Goal: Book appointment/travel/reservation

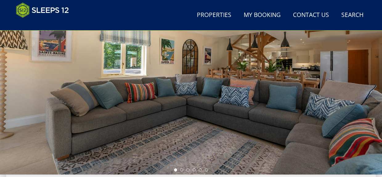
scroll to position [83, 0]
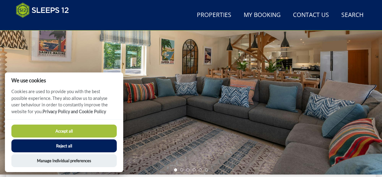
click at [70, 146] on button "Reject all" at bounding box center [63, 145] width 105 height 13
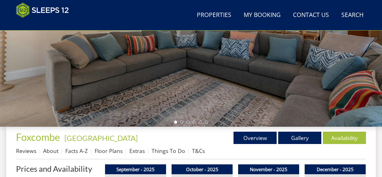
scroll to position [56, 0]
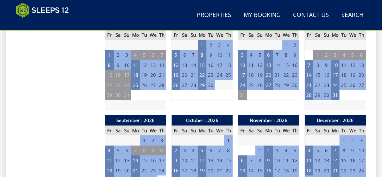
scroll to position [467, 0]
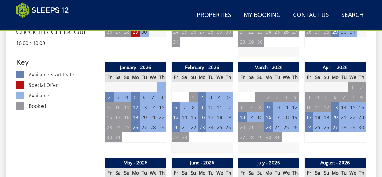
scroll to position [339, 0]
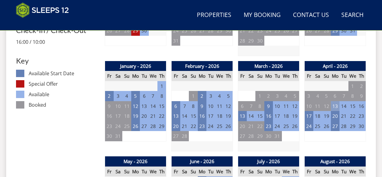
click at [337, 101] on td "13" at bounding box center [335, 106] width 9 height 10
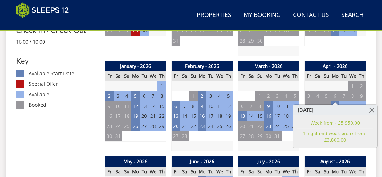
click at [269, 141] on td at bounding box center [268, 146] width 61 height 10
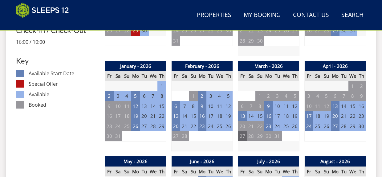
click at [243, 131] on td "27" at bounding box center [242, 136] width 9 height 10
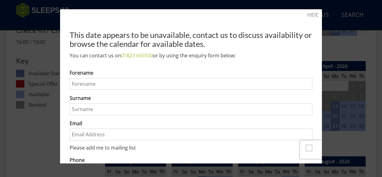
click at [339, 132] on div at bounding box center [191, 88] width 382 height 177
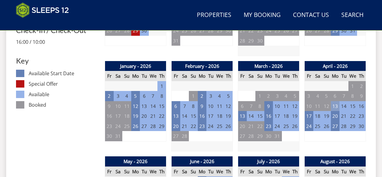
click at [335, 101] on td "13" at bounding box center [335, 106] width 9 height 10
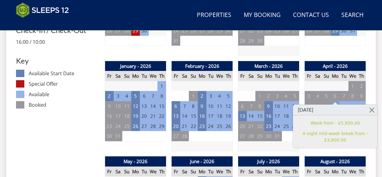
click at [335, 101] on td "13" at bounding box center [335, 106] width 9 height 10
click at [268, 121] on td "23" at bounding box center [268, 126] width 9 height 10
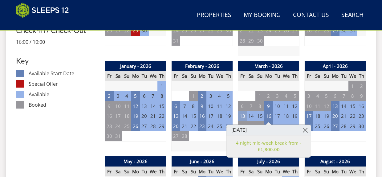
click at [241, 111] on td "13" at bounding box center [242, 116] width 9 height 10
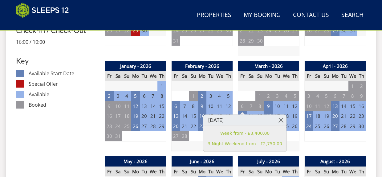
click at [311, 134] on div "April - 2026 Fr Sa Su Mo Tu We Th 27 28 29 30 31 1 2 3 4 5 6 7 8 9 10 11" at bounding box center [335, 106] width 62 height 91
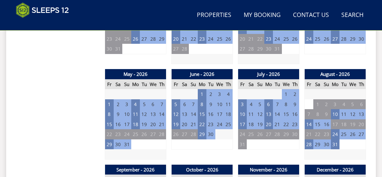
scroll to position [430, 0]
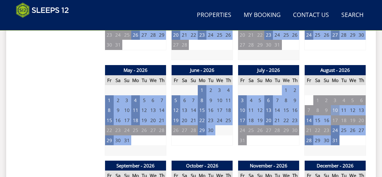
click at [334, 105] on td "10" at bounding box center [335, 110] width 9 height 10
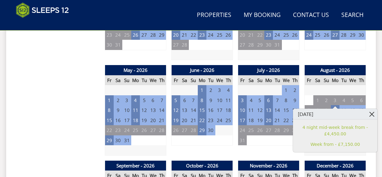
click at [372, 114] on link at bounding box center [371, 114] width 11 height 11
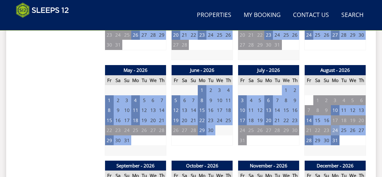
click at [335, 125] on td "24" at bounding box center [335, 130] width 9 height 10
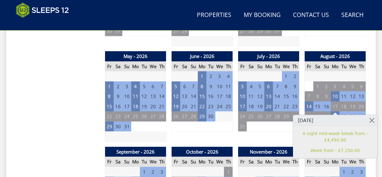
scroll to position [443, 0]
